Goal: Task Accomplishment & Management: Complete application form

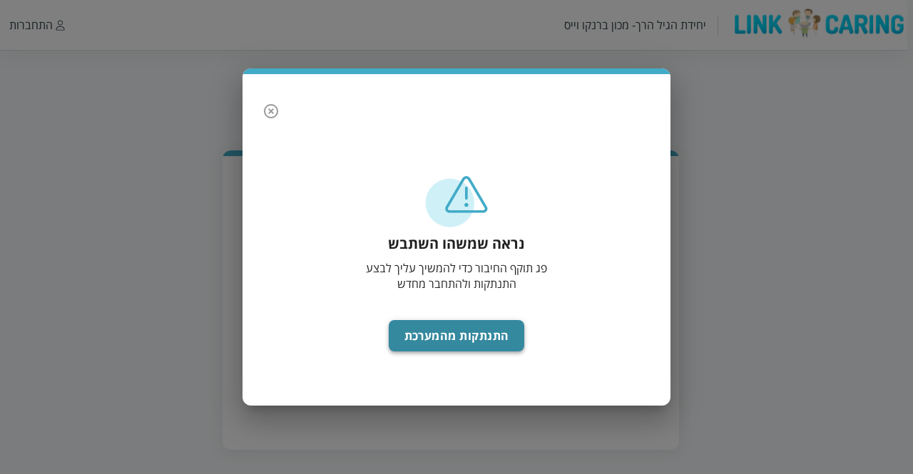
click at [425, 341] on button "התנתקות מהמערכת" at bounding box center [457, 335] width 136 height 31
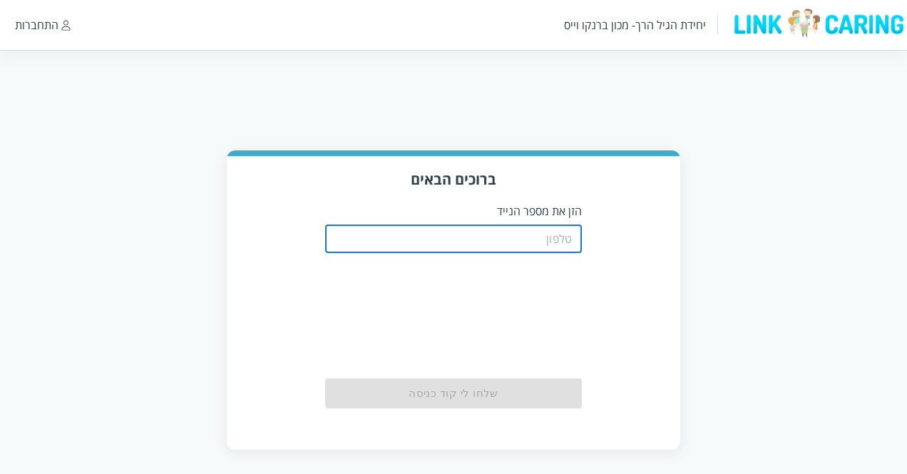
click at [468, 247] on input "tel" at bounding box center [453, 239] width 257 height 29
type input "0544499999"
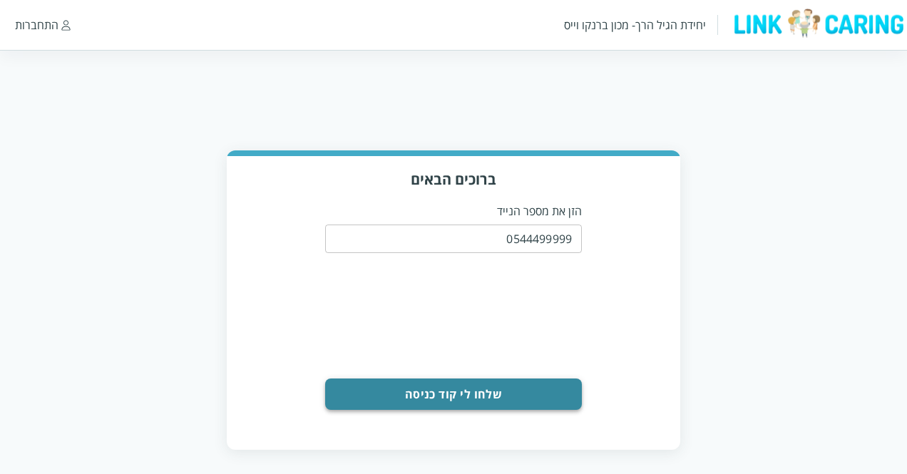
click at [456, 406] on button "שלחו לי קוד כניסה" at bounding box center [453, 394] width 257 height 31
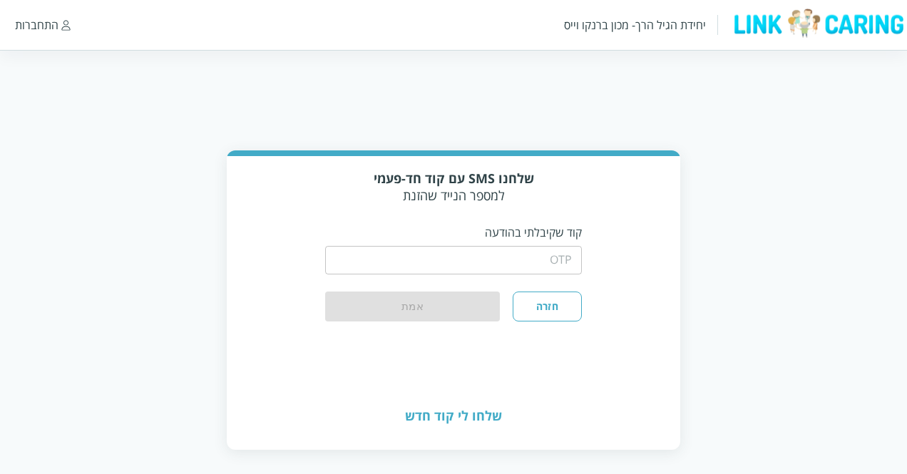
click at [514, 265] on input "string" at bounding box center [453, 260] width 257 height 29
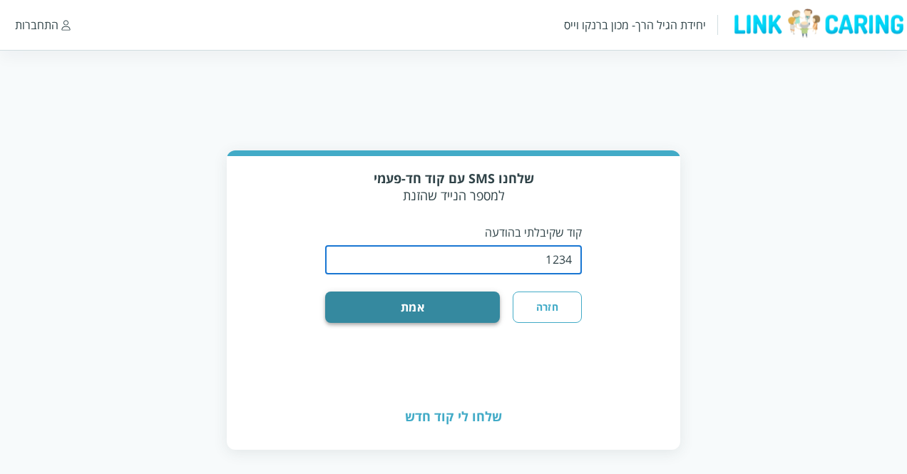
type input "1234"
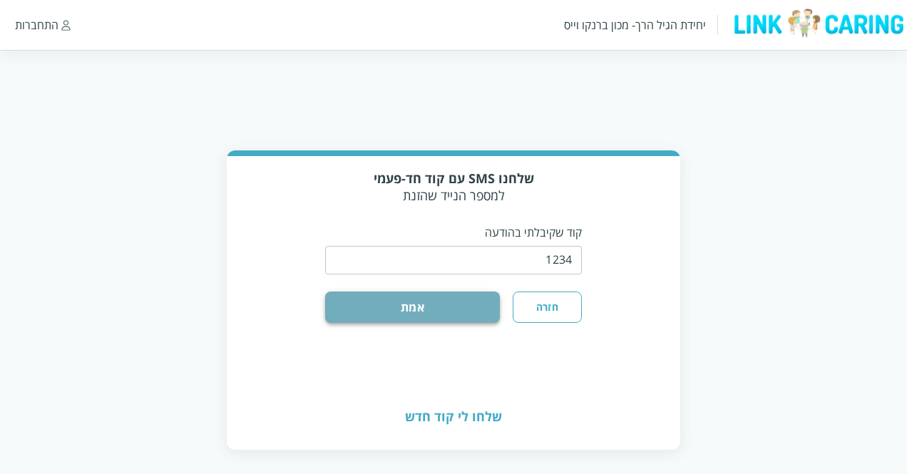
click at [452, 309] on button "אמת" at bounding box center [412, 307] width 175 height 31
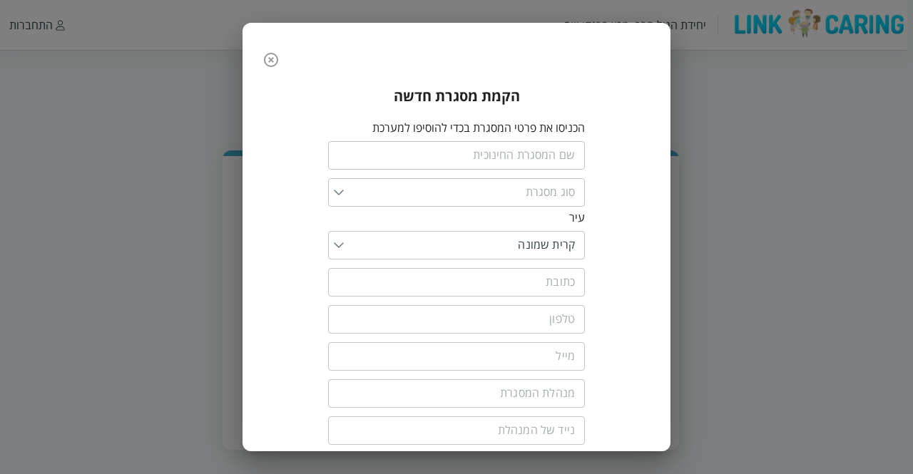
click at [275, 61] on icon "button" at bounding box center [270, 59] width 17 height 17
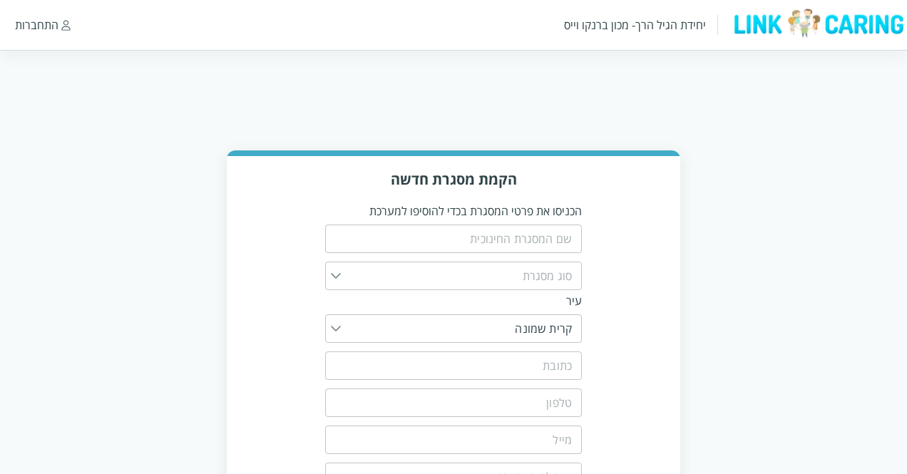
click at [753, 26] on img at bounding box center [818, 23] width 178 height 31
click at [632, 25] on div "יחידת הגיל הרך- מכון ברנקו וייס" at bounding box center [635, 25] width 142 height 16
click at [385, 245] on input "text" at bounding box center [453, 239] width 257 height 29
click at [661, 32] on div "יחידת הגיל הרך- מכון ברנקו וייס" at bounding box center [635, 25] width 142 height 16
click at [787, 22] on img at bounding box center [818, 23] width 178 height 31
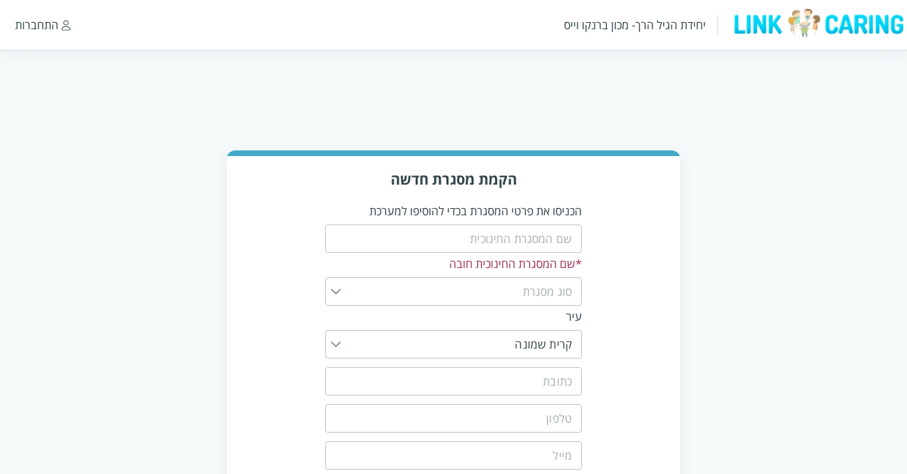
click at [452, 240] on input "text" at bounding box center [453, 239] width 257 height 29
